Goal: Information Seeking & Learning: Learn about a topic

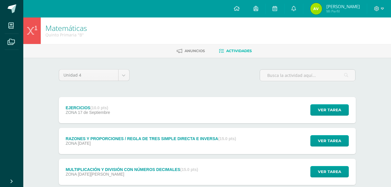
click at [314, 7] on img at bounding box center [317, 9] width 12 height 12
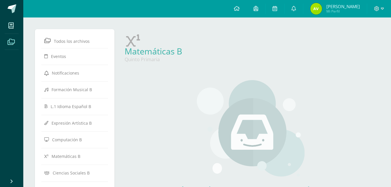
scroll to position [87, 0]
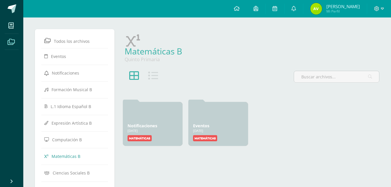
scroll to position [24, 0]
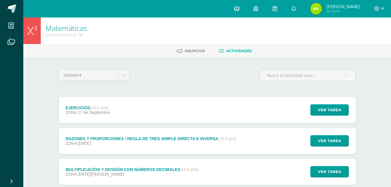
click at [237, 8] on icon at bounding box center [237, 8] width 6 height 5
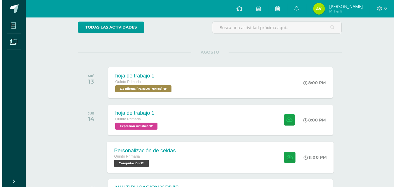
scroll to position [117, 0]
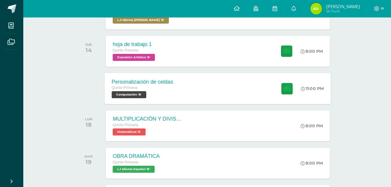
drag, startPoint x: 188, startPoint y: 85, endPoint x: 185, endPoint y: 81, distance: 4.8
click at [186, 81] on div "Personalización de celdas Quinto Primaria Computación 'B' 11:00 PM Personalizac…" at bounding box center [218, 88] width 226 height 31
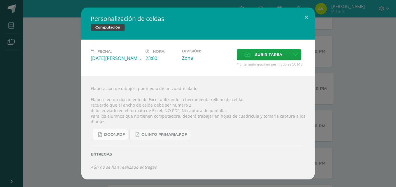
click at [112, 138] on link "Doc4.pdf" at bounding box center [110, 134] width 36 height 11
